Goal: Task Accomplishment & Management: Manage account settings

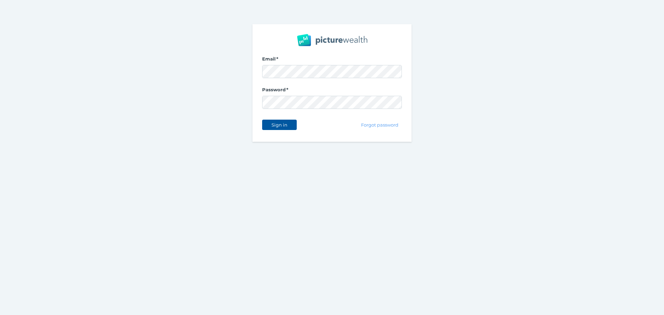
click at [289, 127] on span "Sign in" at bounding box center [279, 125] width 22 height 6
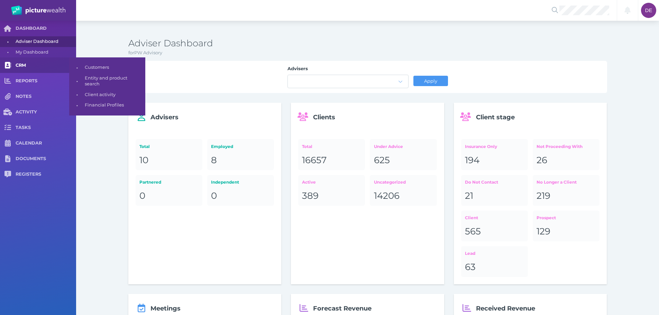
click at [38, 71] on link "CRM" at bounding box center [38, 65] width 76 height 16
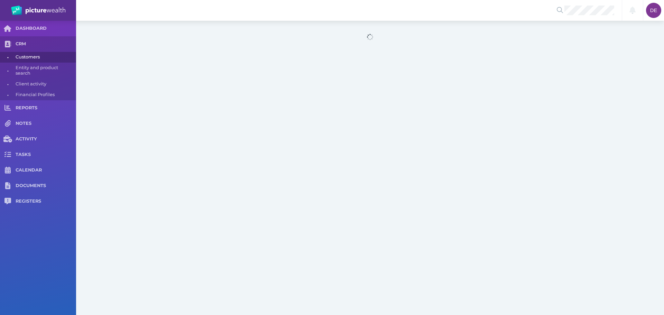
select select "25"
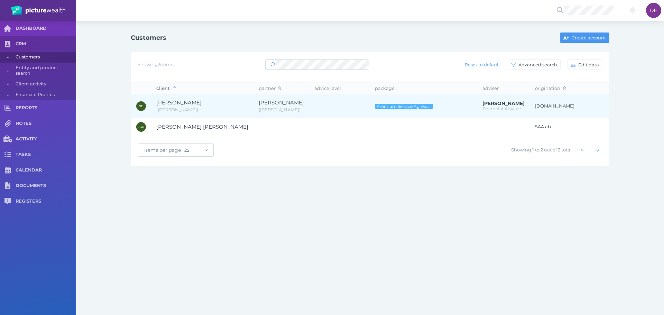
click at [218, 104] on td "[PERSON_NAME] ( [PERSON_NAME] )" at bounding box center [202, 106] width 102 height 24
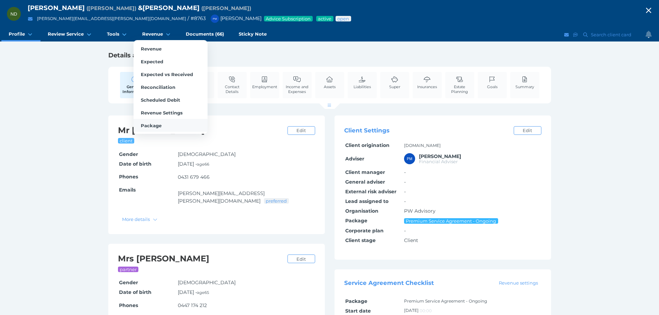
click at [168, 126] on link "Package" at bounding box center [171, 125] width 74 height 13
